Goal: Information Seeking & Learning: Learn about a topic

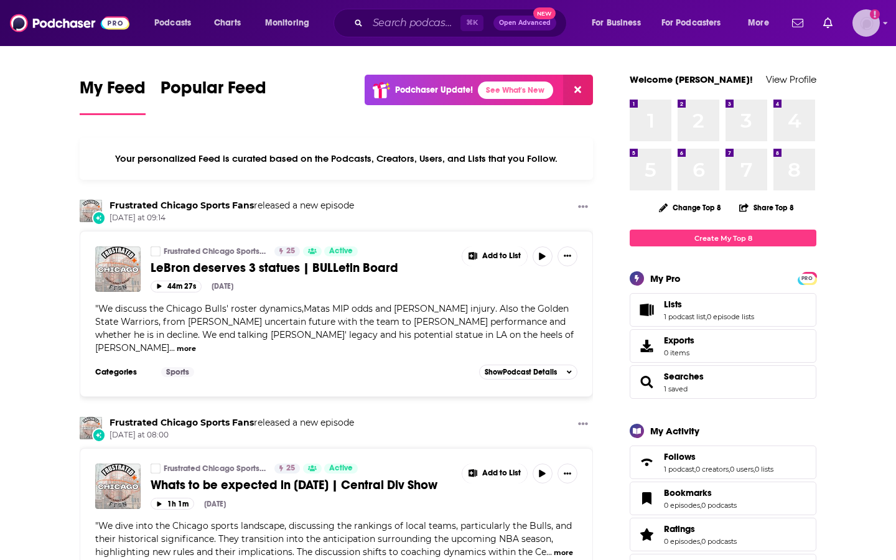
click at [863, 26] on img "Logged in as KeianaGreenePage" at bounding box center [865, 22] width 27 height 27
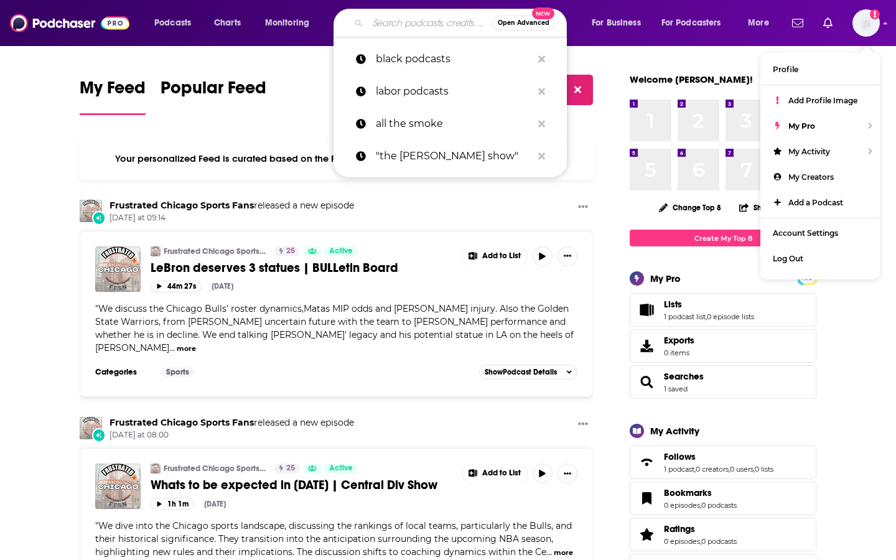
click at [379, 24] on input "Search podcasts, credits, & more..." at bounding box center [430, 23] width 124 height 20
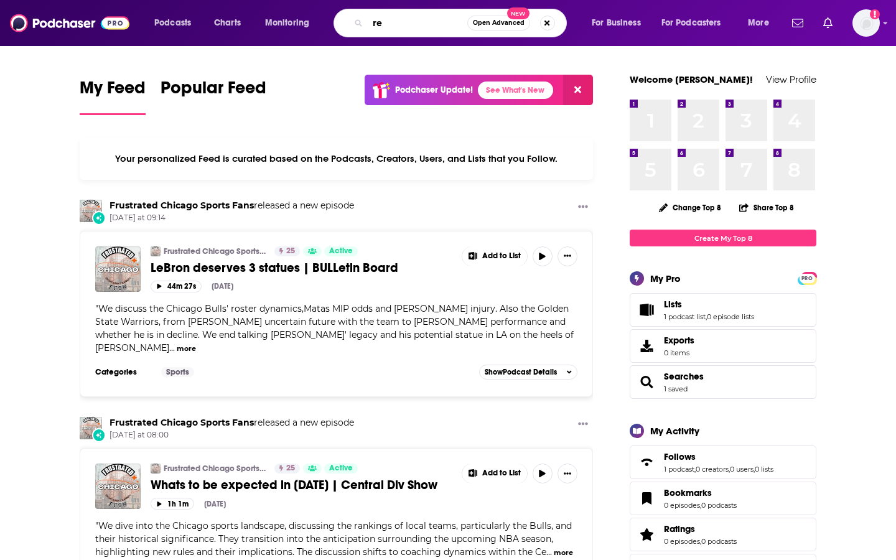
type input "r"
type input "[PERSON_NAME]"
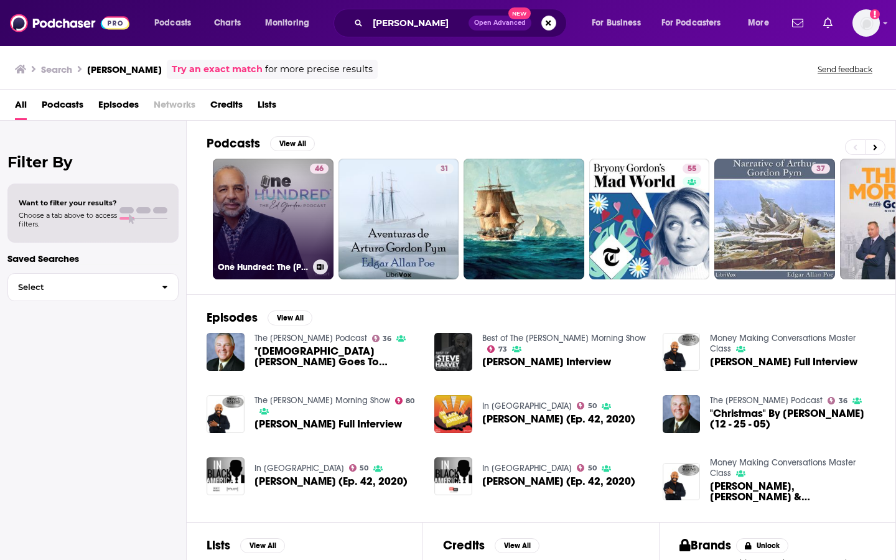
click at [272, 239] on link "46 One Hundred: The [PERSON_NAME] Podcast" at bounding box center [273, 219] width 121 height 121
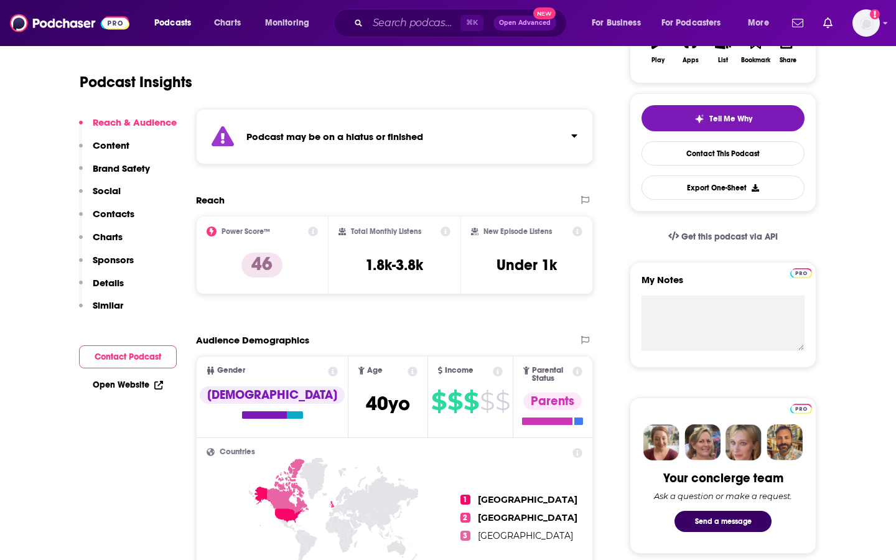
scroll to position [224, 0]
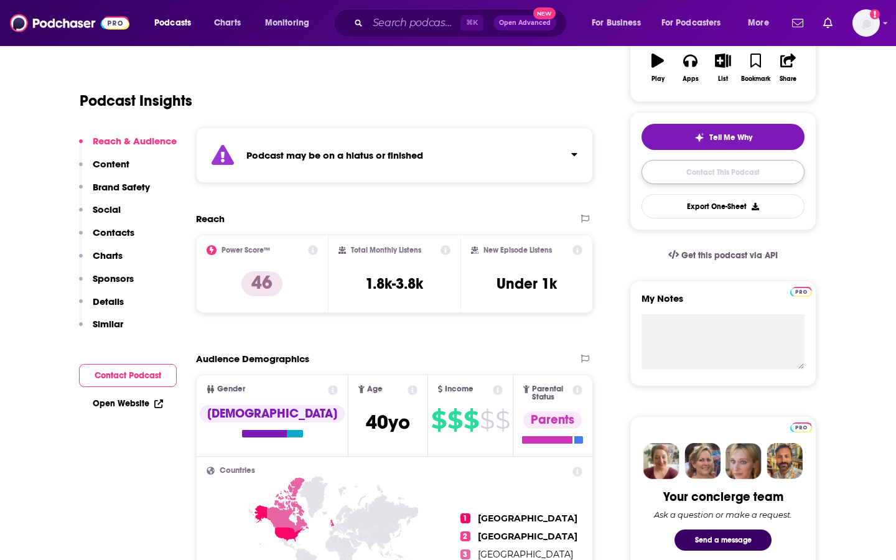
click at [731, 172] on link "Contact This Podcast" at bounding box center [722, 172] width 163 height 24
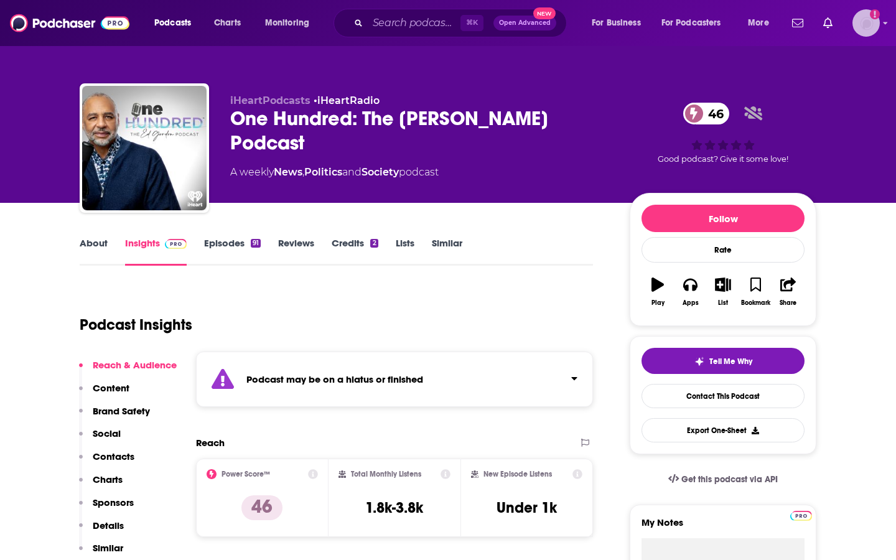
click at [875, 18] on icon "Add a profile image" at bounding box center [875, 14] width 10 height 10
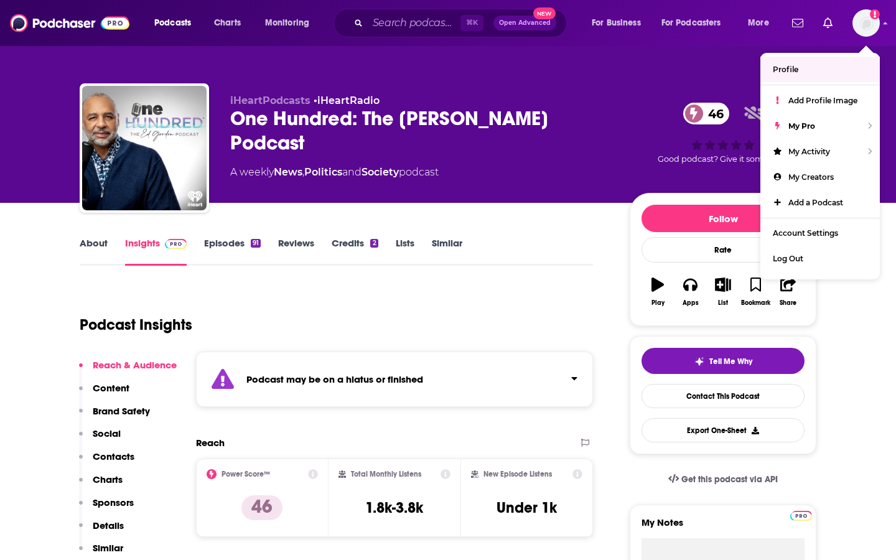
click at [476, 287] on div "Podcast Insights" at bounding box center [331, 316] width 503 height 63
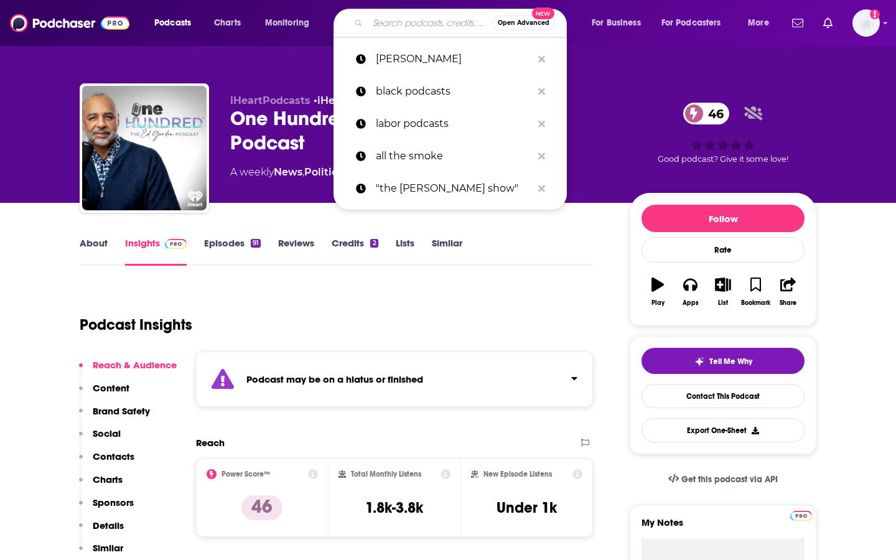
click at [422, 20] on input "Search podcasts, credits, & more..." at bounding box center [430, 23] width 124 height 20
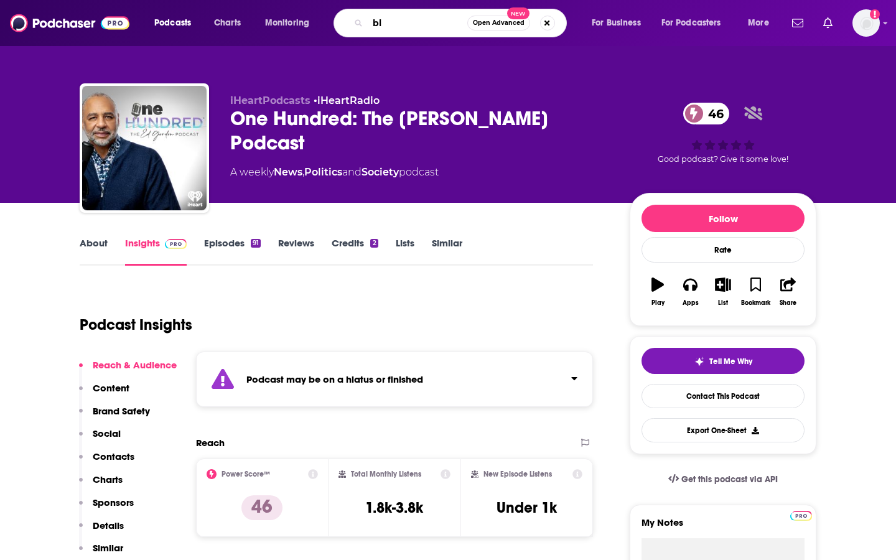
type input "b"
type input "j"
type input "[PERSON_NAME]"
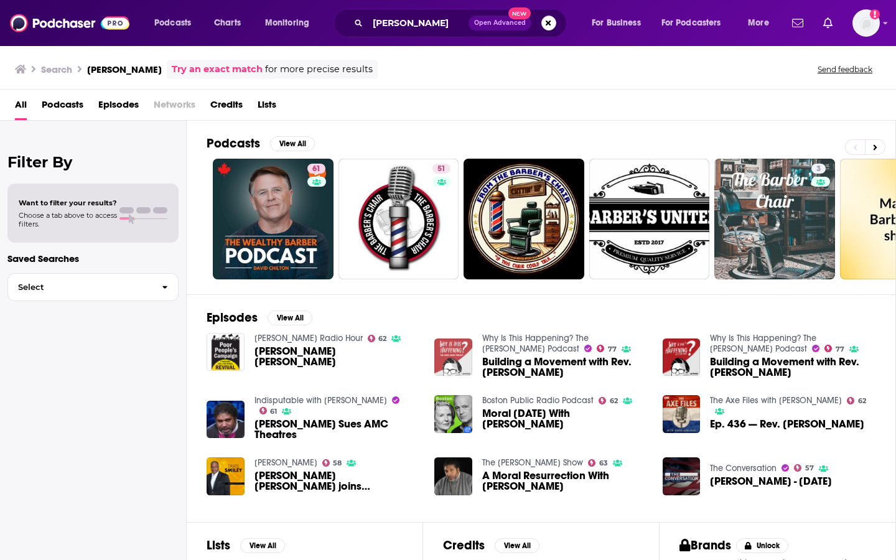
click at [452, 355] on img "Building a Movement with Rev. Dr. William Barber II" at bounding box center [453, 357] width 38 height 38
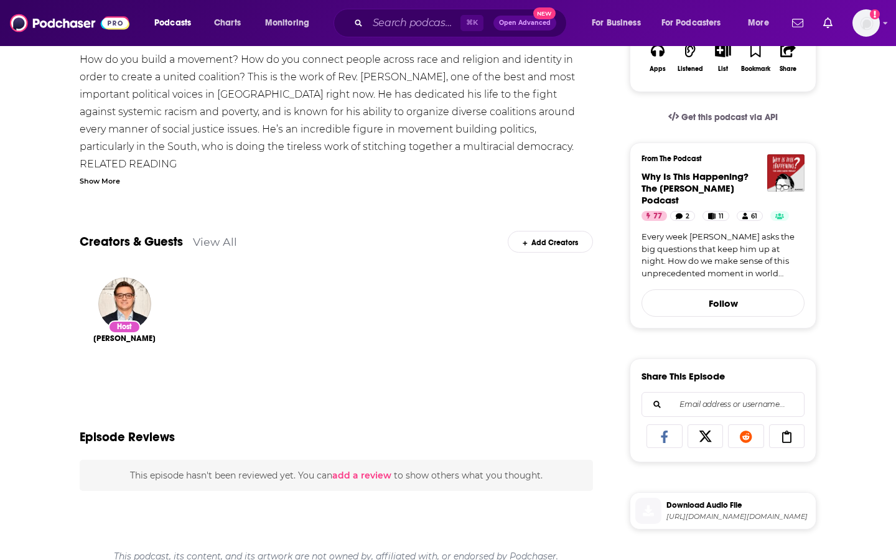
scroll to position [249, 0]
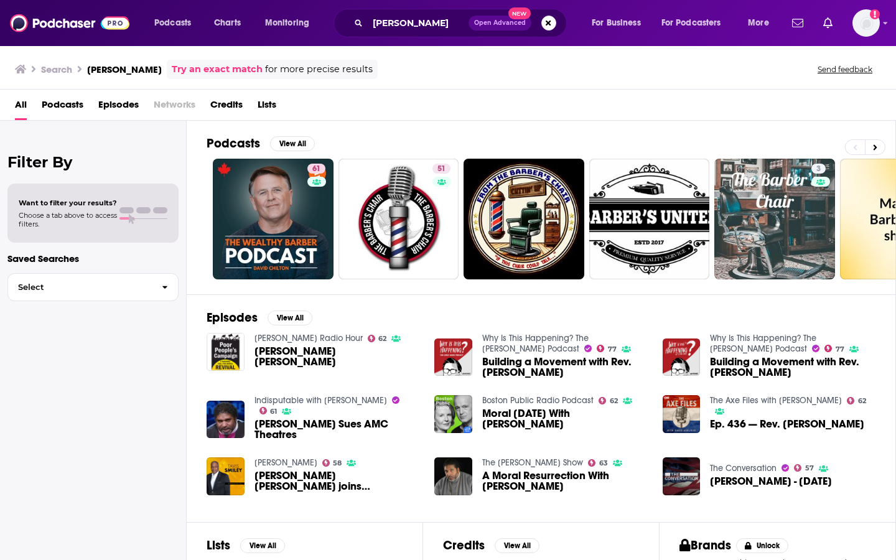
click at [640, 437] on div "Boston Public Radio Podcast 62 Moral [DATE] With [PERSON_NAME]" at bounding box center [540, 420] width 213 height 50
click at [546, 25] on button "Search podcasts, credits, & more..." at bounding box center [548, 23] width 15 height 15
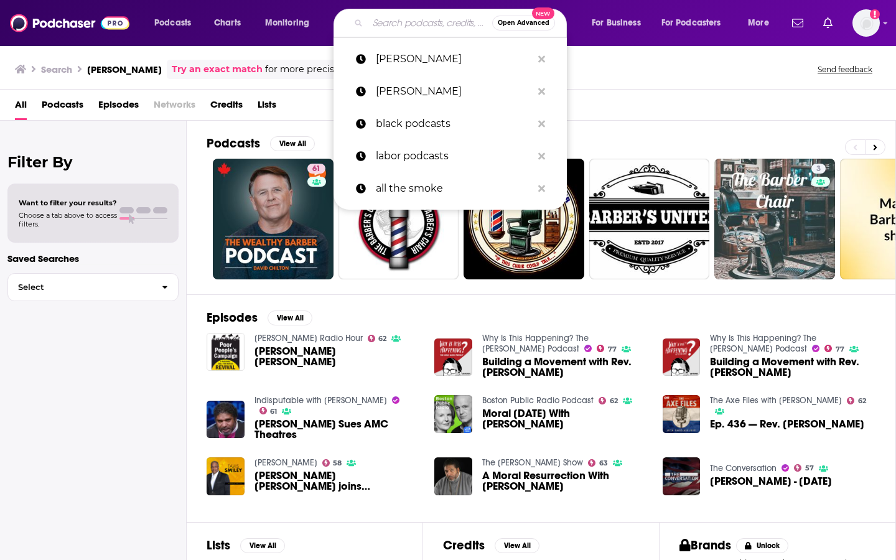
click at [425, 23] on input "Search podcasts, credits, & more..." at bounding box center [430, 23] width 124 height 20
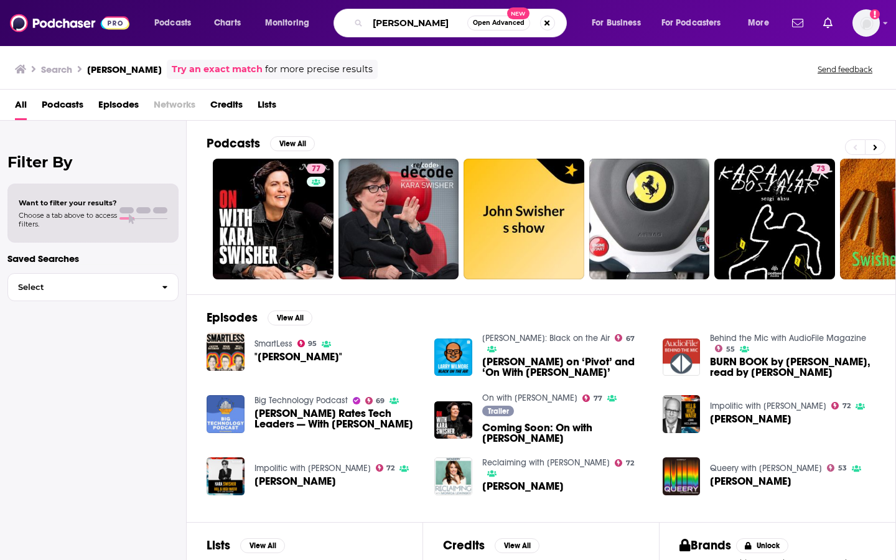
drag, startPoint x: 435, startPoint y: 25, endPoint x: 293, endPoint y: 0, distance: 144.0
click at [293, 0] on div "Podcasts Charts Monitoring [PERSON_NAME] Open Advanced New For Business For Pod…" at bounding box center [448, 23] width 896 height 46
type input "[PERSON_NAME]"
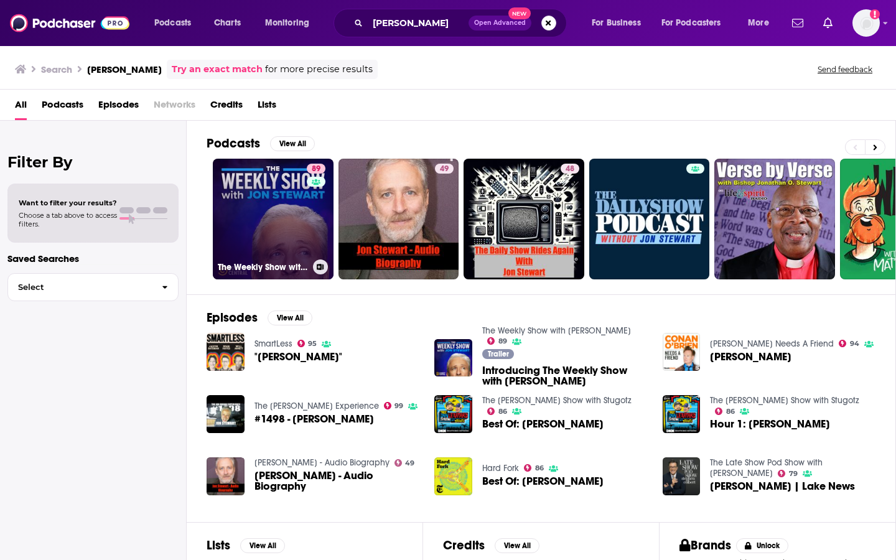
click at [272, 200] on link "89 The Weekly Show with [PERSON_NAME]" at bounding box center [273, 219] width 121 height 121
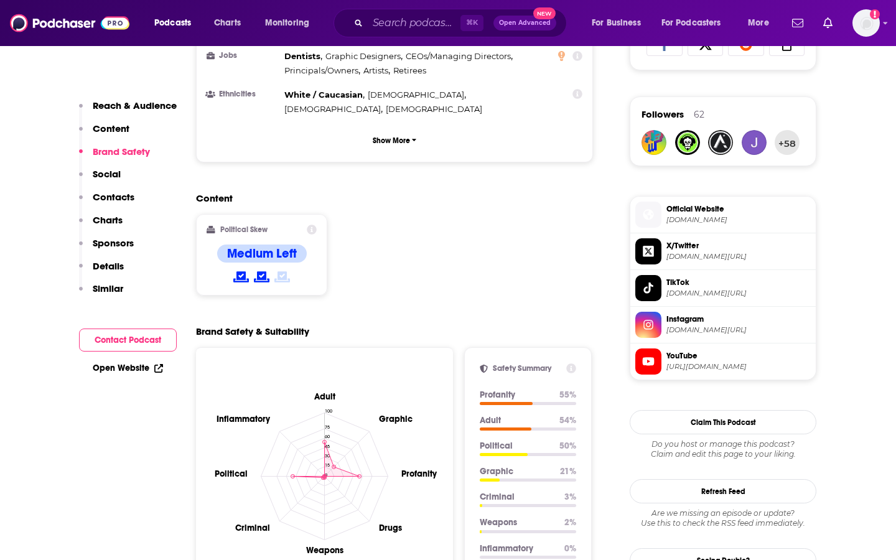
scroll to position [846, 0]
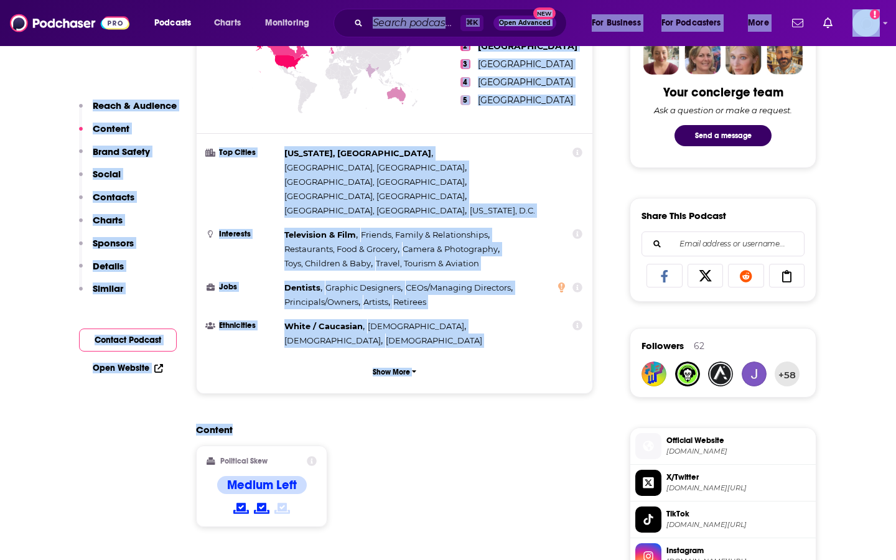
drag, startPoint x: 445, startPoint y: 129, endPoint x: 432, endPoint y: 0, distance: 130.0
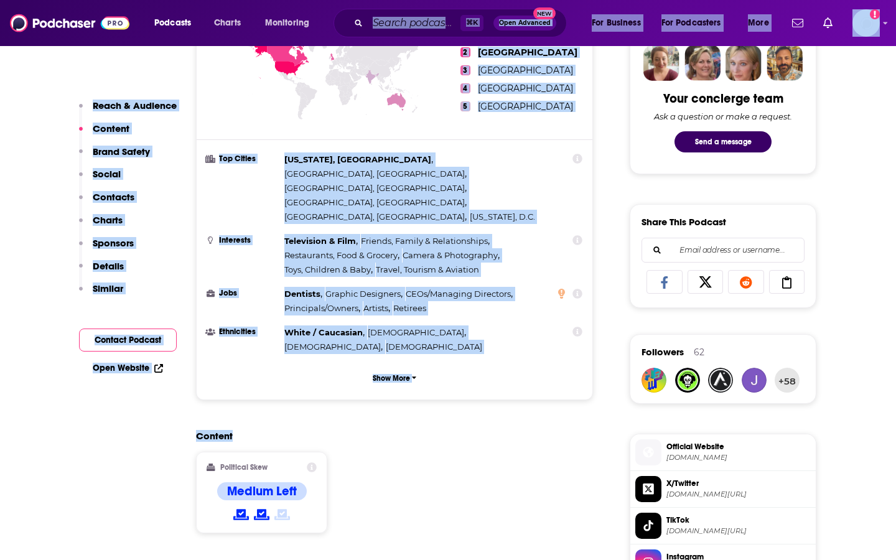
click at [391, 22] on input "Search podcasts, credits, & more..." at bounding box center [414, 23] width 93 height 20
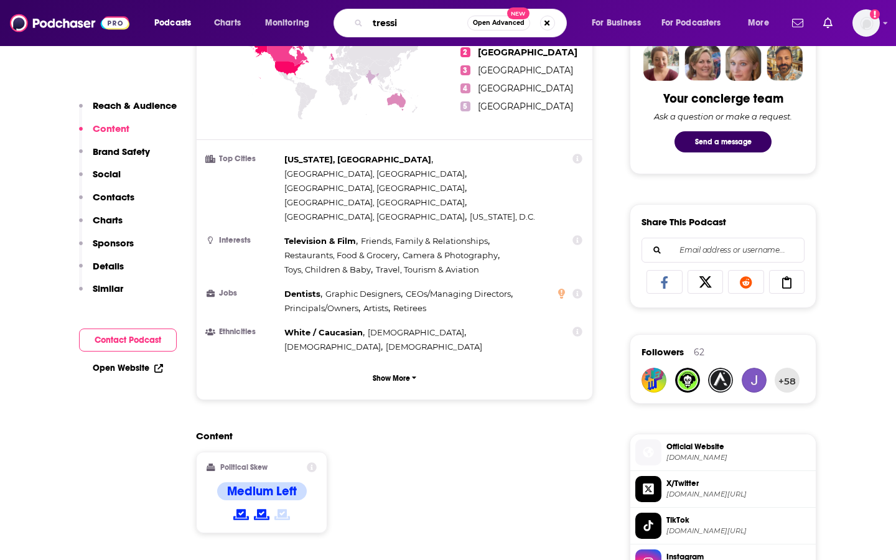
type input "[PERSON_NAME]"
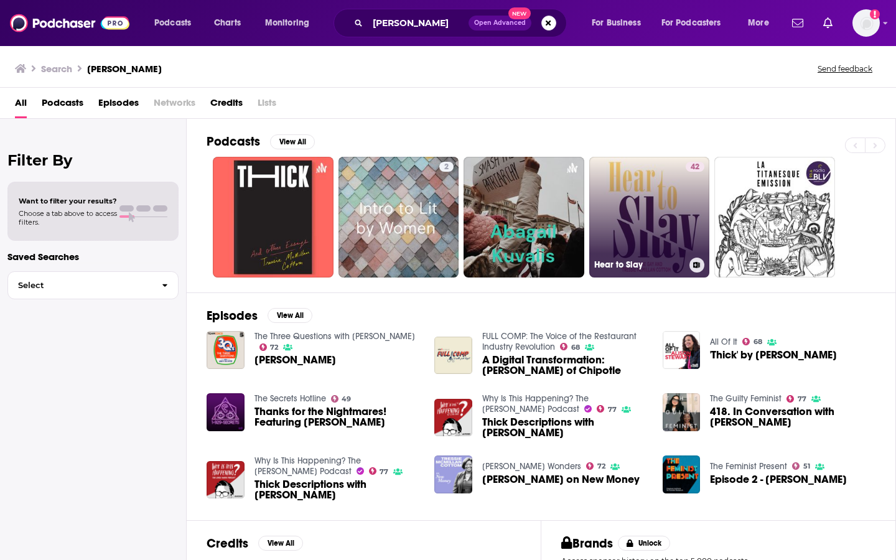
click at [636, 222] on link "42 Hear to Slay" at bounding box center [649, 217] width 121 height 121
